Goal: Answer question/provide support

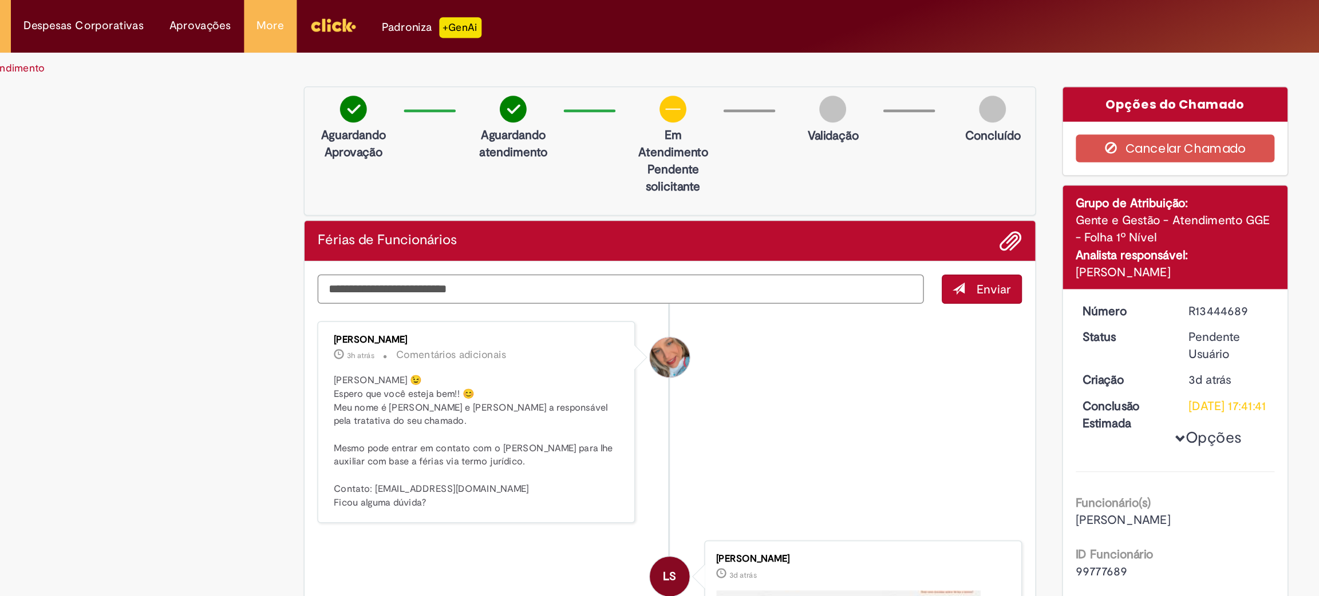
click at [480, 195] on textarea "Digite sua mensagem aqui..." at bounding box center [543, 191] width 402 height 19
type textarea "**********"
click at [780, 191] on span "Enviar" at bounding box center [791, 192] width 22 height 10
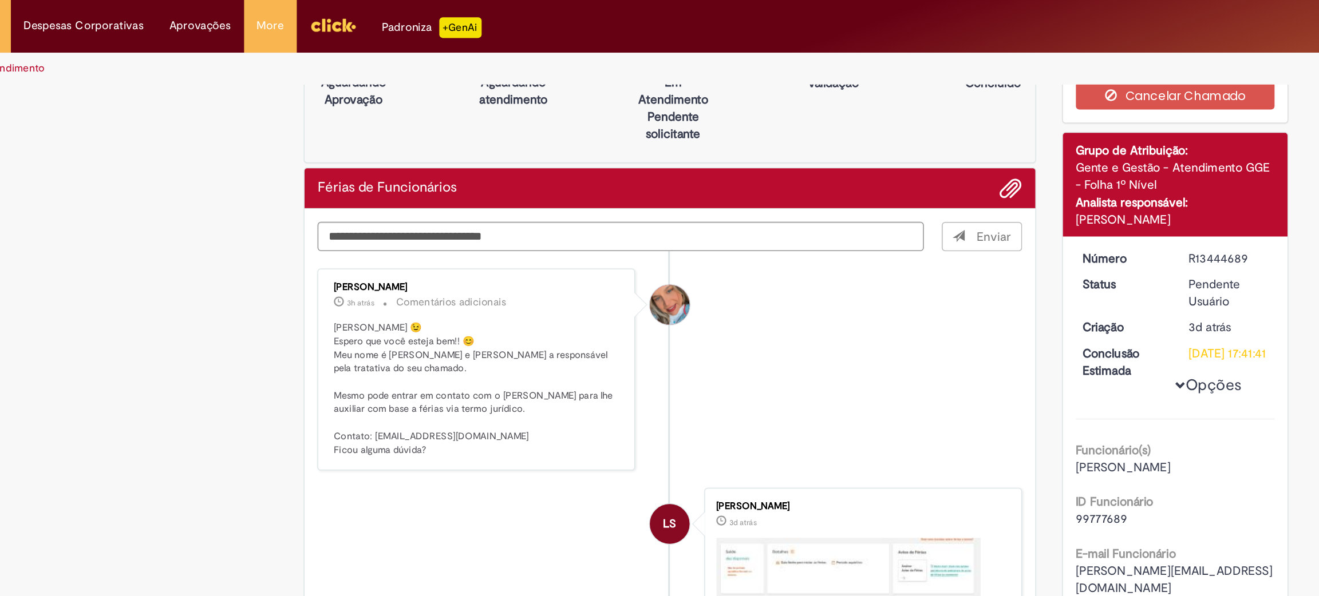
scroll to position [35, 0]
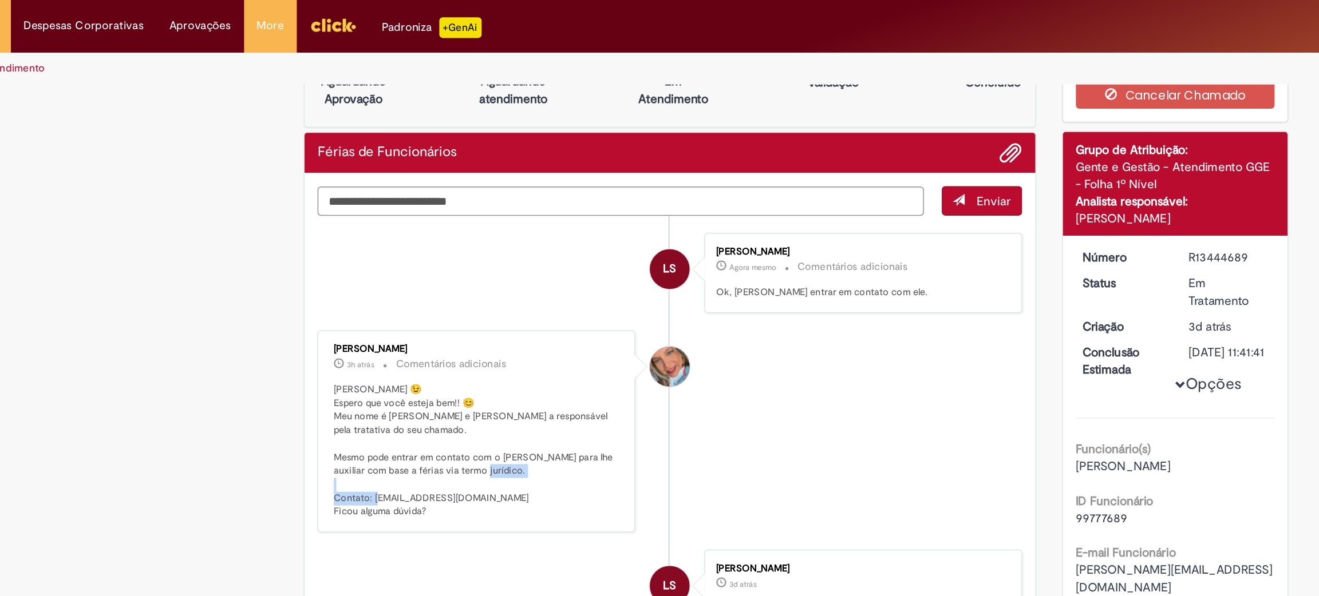
drag, startPoint x: 373, startPoint y: 326, endPoint x: 462, endPoint y: 327, distance: 89.3
click at [462, 327] on p "[PERSON_NAME] 😉 Espero que você esteja bem!! 😊 Meu nome é [PERSON_NAME] e [PERS…" at bounding box center [448, 299] width 191 height 90
copy p "[EMAIL_ADDRESS][DOMAIN_NAME] F"
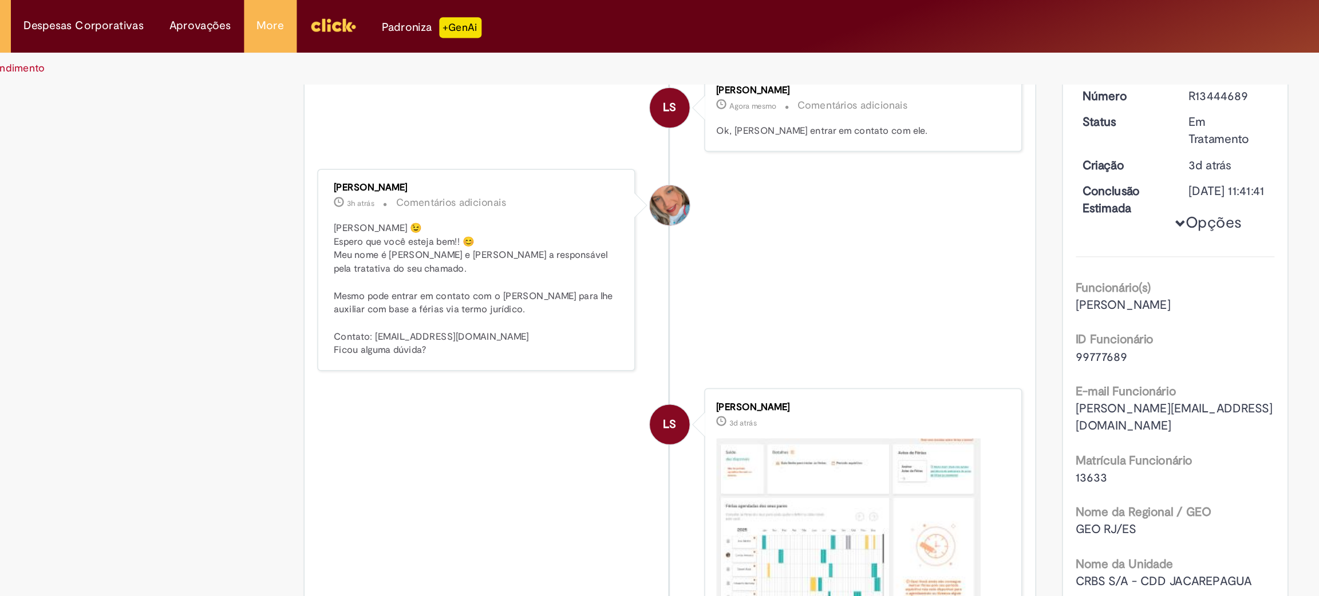
scroll to position [143, 0]
